Goal: Check status: Check status

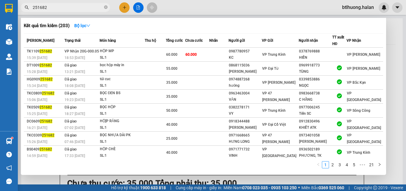
scroll to position [89, 0]
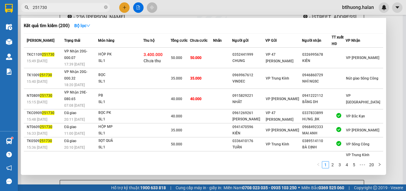
click at [60, 10] on input "251730" at bounding box center [68, 7] width 70 height 7
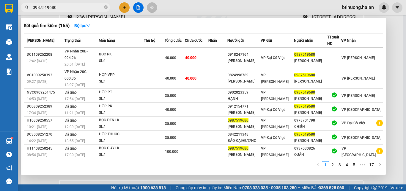
type input "0987519680"
click at [185, 5] on div at bounding box center [203, 95] width 406 height 191
click at [105, 8] on icon "close-circle" at bounding box center [106, 7] width 4 height 4
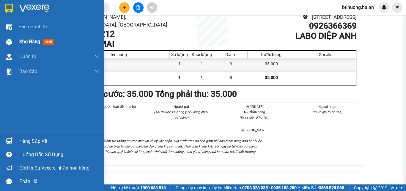
click at [8, 39] on img at bounding box center [9, 42] width 6 height 6
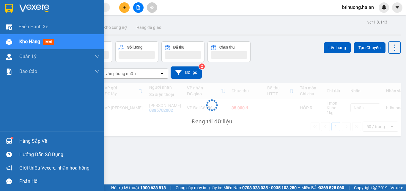
click at [28, 142] on div "Hàng sắp về" at bounding box center [59, 141] width 80 height 9
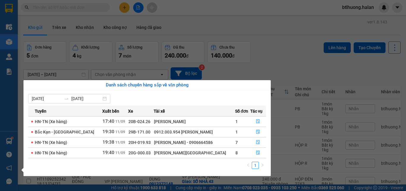
click at [264, 65] on section "Kết quả tìm kiếm ( 165 ) Bộ lọc Mã ĐH Trạng thái Món hàng Thu hộ Tổng cước Chưa…" at bounding box center [203, 95] width 406 height 191
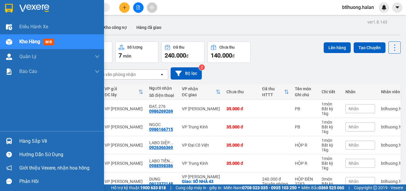
click at [10, 135] on div "Hàng sắp về" at bounding box center [52, 140] width 104 height 13
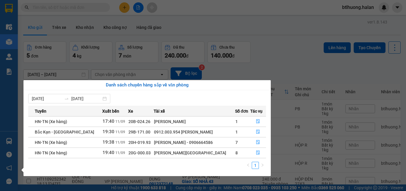
click at [286, 63] on section "Kết quả tìm kiếm ( 165 ) Bộ lọc Mã ĐH Trạng thái Món hàng Thu hộ Tổng cước Chưa…" at bounding box center [203, 95] width 406 height 191
